Goal: Find specific page/section

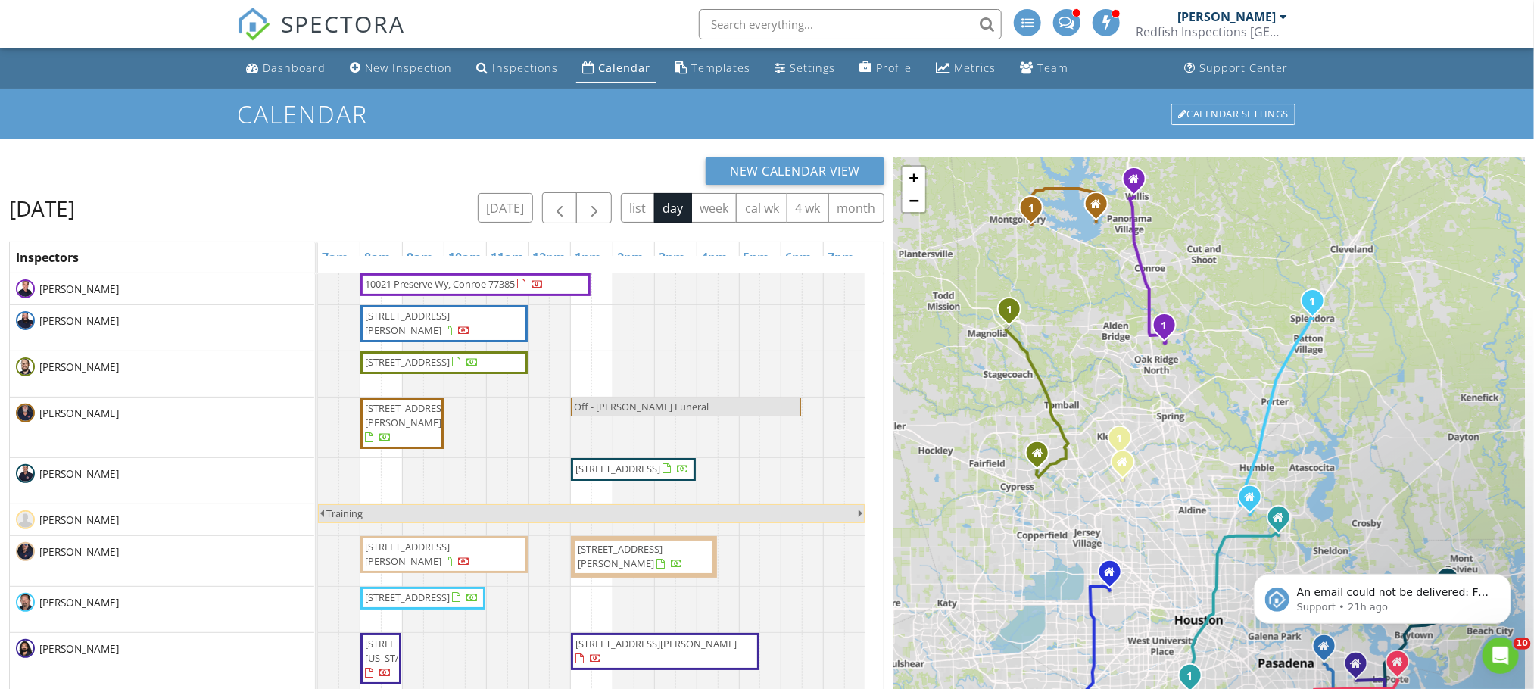
click at [737, 26] on input "text" at bounding box center [850, 24] width 303 height 30
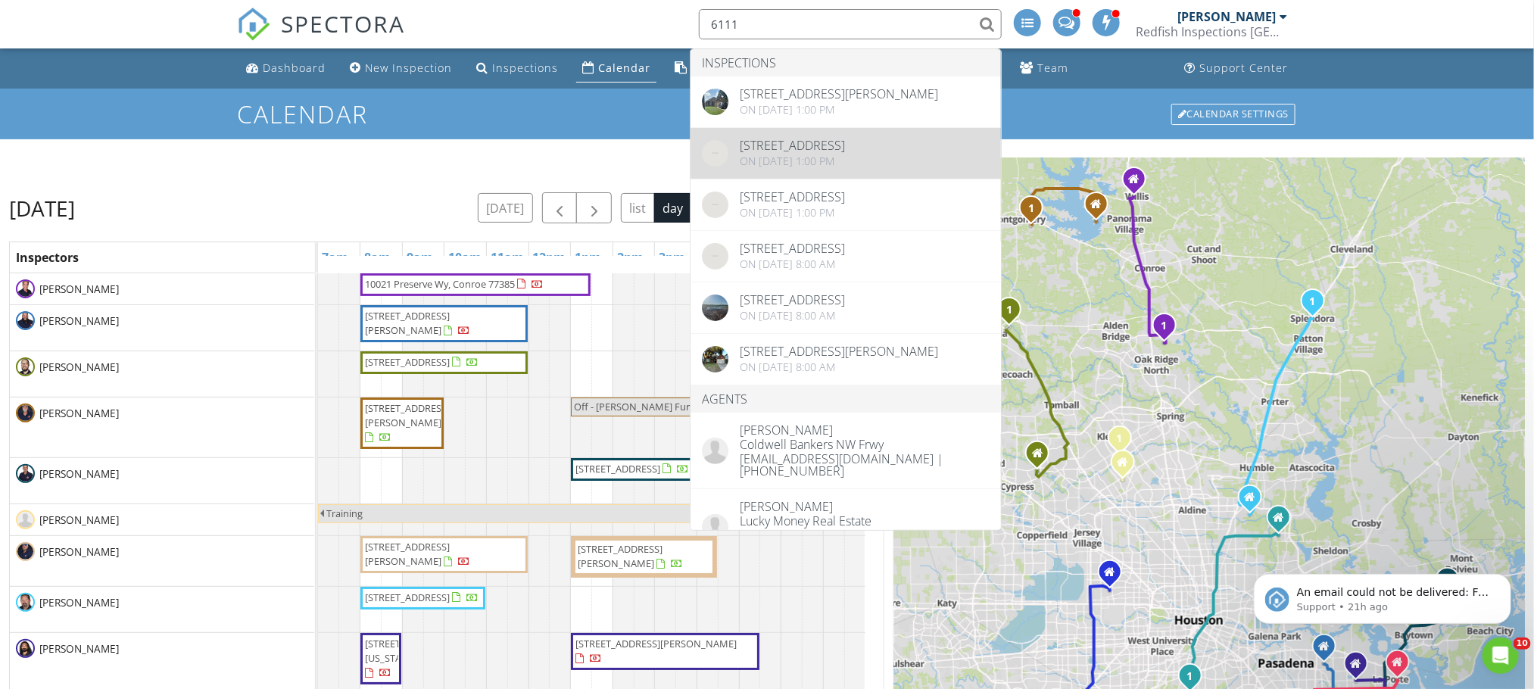
type input "6111"
